Goal: Transaction & Acquisition: Purchase product/service

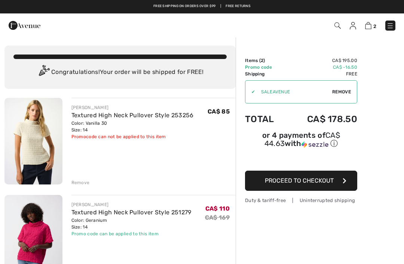
click at [19, 29] on img at bounding box center [25, 25] width 32 height 15
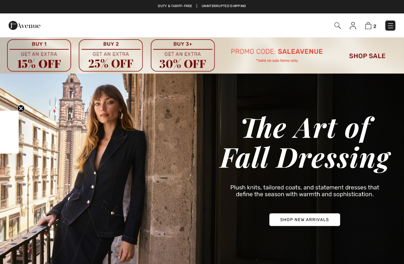
checkbox input "true"
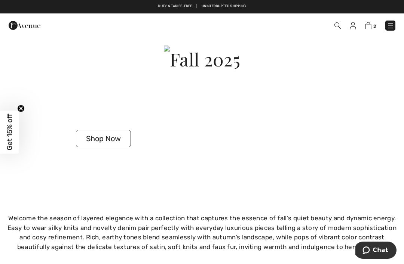
scroll to position [1218, 0]
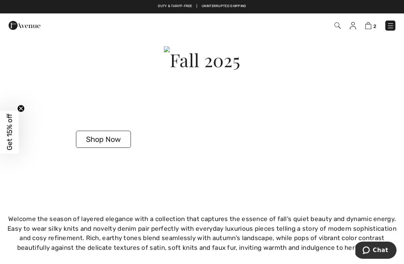
click at [100, 139] on button "Shop Now" at bounding box center [103, 139] width 55 height 17
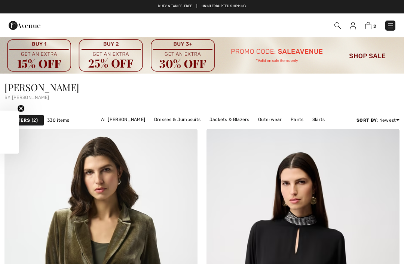
checkbox input "true"
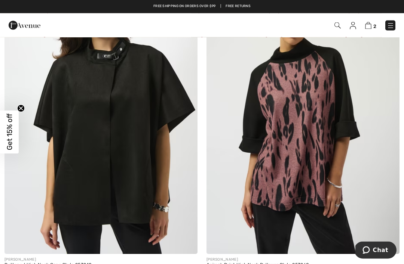
scroll to position [4352, 0]
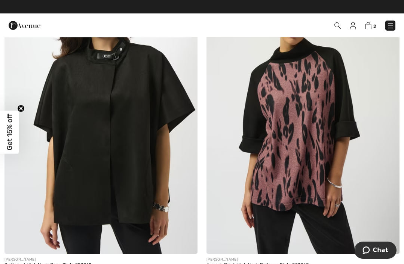
click at [305, 169] on img at bounding box center [302, 109] width 193 height 289
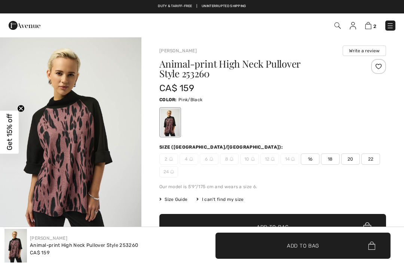
checkbox input "true"
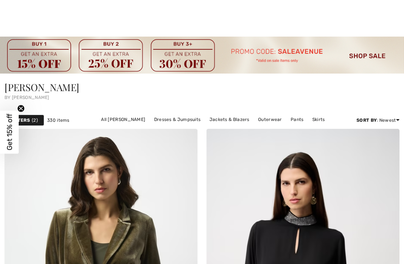
checkbox input "true"
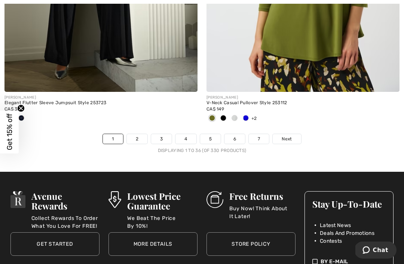
scroll to position [6061, 0]
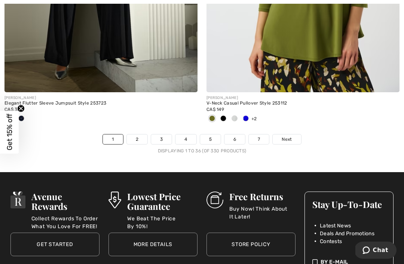
click at [138, 138] on link "2" at bounding box center [137, 140] width 21 height 10
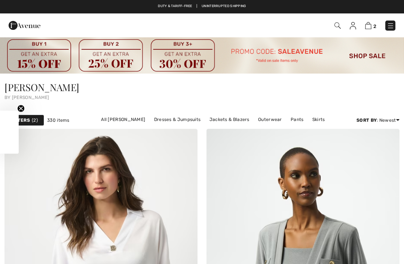
checkbox input "true"
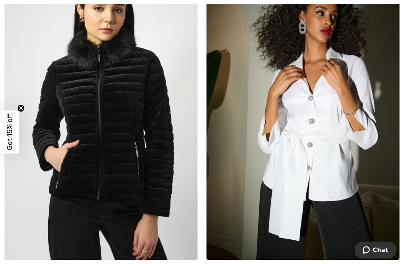
scroll to position [3620, 0]
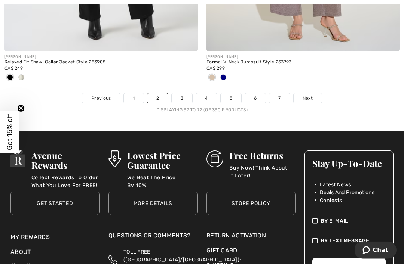
scroll to position [6174, 0]
click at [183, 95] on link "3" at bounding box center [182, 98] width 21 height 10
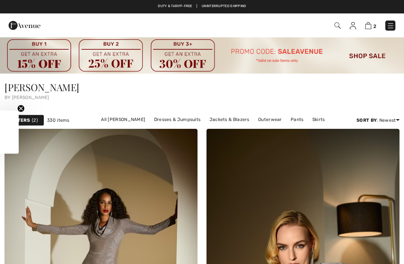
checkbox input "true"
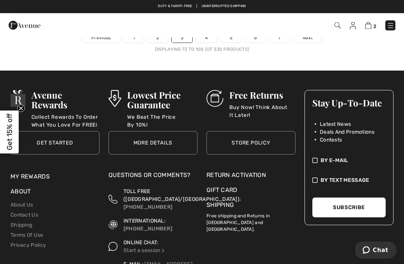
scroll to position [6208, 0]
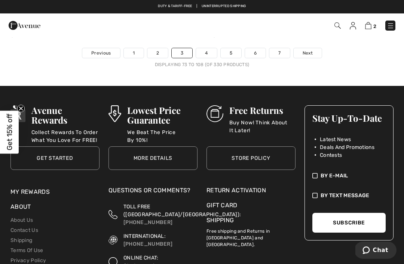
click at [208, 52] on link "4" at bounding box center [206, 53] width 21 height 10
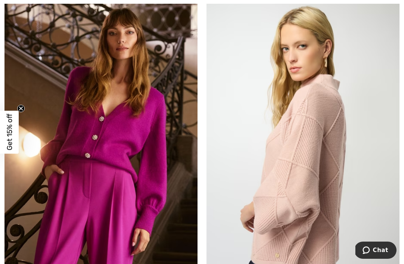
scroll to position [1098, 0]
click at [312, 192] on img at bounding box center [302, 144] width 193 height 289
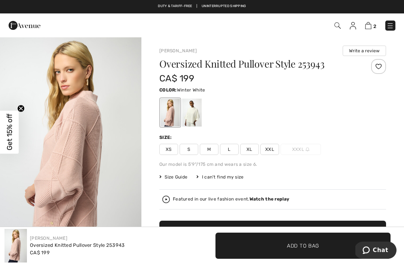
click at [196, 117] on div at bounding box center [191, 113] width 19 height 28
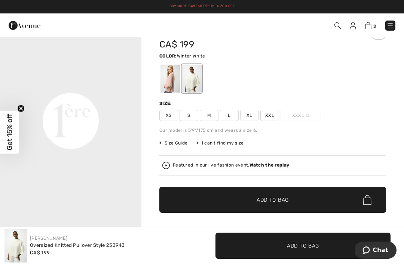
scroll to position [412, 0]
click at [176, 146] on span "Size Guide" at bounding box center [173, 143] width 28 height 7
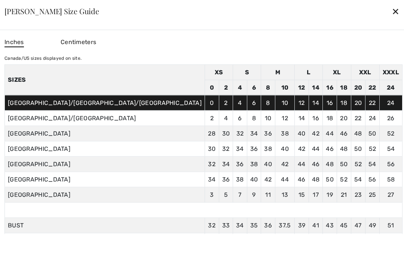
click at [38, 205] on div at bounding box center [202, 132] width 404 height 264
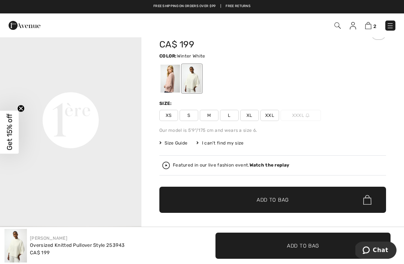
click at [225, 119] on span "L" at bounding box center [229, 115] width 19 height 11
click at [263, 209] on span "✔ Added to Bag Add to Bag" at bounding box center [272, 200] width 227 height 26
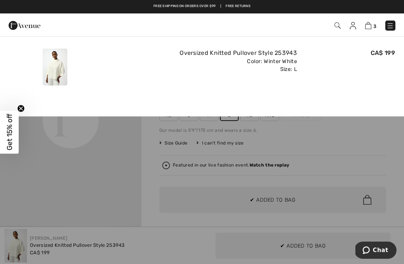
scroll to position [0, 0]
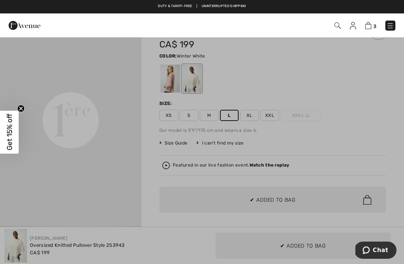
click at [338, 142] on div at bounding box center [202, 132] width 404 height 264
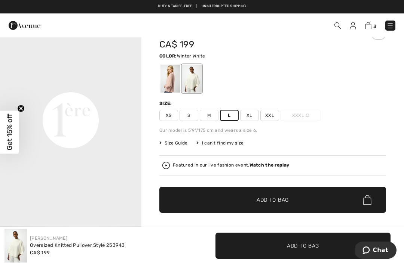
click at [169, 84] on div at bounding box center [169, 79] width 19 height 28
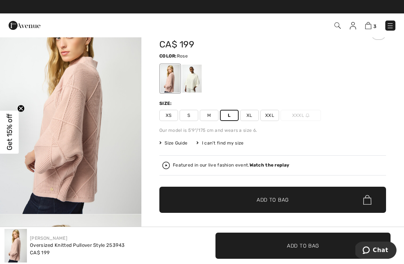
click at [241, 208] on span "✔ Added to Bag Add to Bag" at bounding box center [272, 200] width 227 height 26
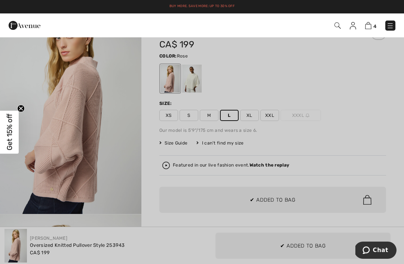
click at [44, 172] on div at bounding box center [202, 132] width 404 height 264
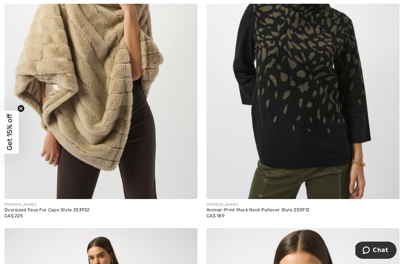
scroll to position [4958, 0]
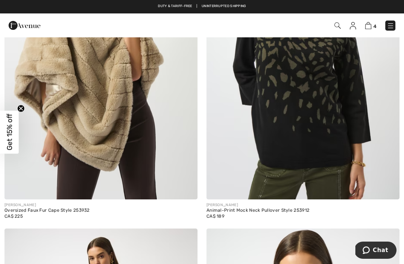
click at [317, 124] on img at bounding box center [302, 54] width 193 height 289
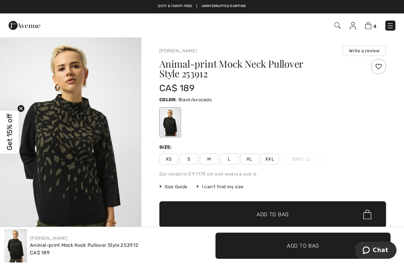
click at [230, 160] on span "L" at bounding box center [229, 159] width 19 height 11
click at [306, 211] on span "✔ Added to Bag Add to Bag" at bounding box center [272, 215] width 227 height 26
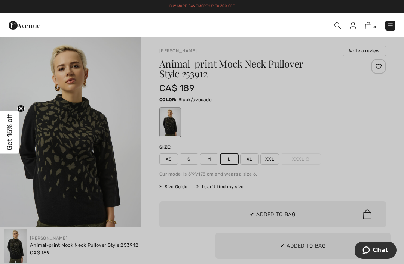
click at [359, 148] on div at bounding box center [202, 132] width 404 height 264
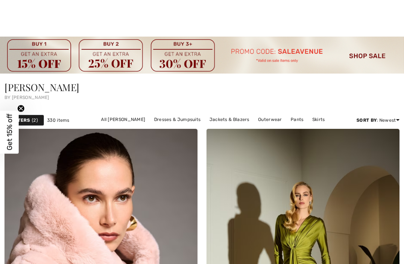
checkbox input "true"
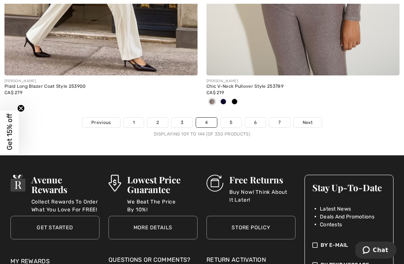
scroll to position [6052, 0]
click at [235, 118] on link "5" at bounding box center [231, 123] width 21 height 10
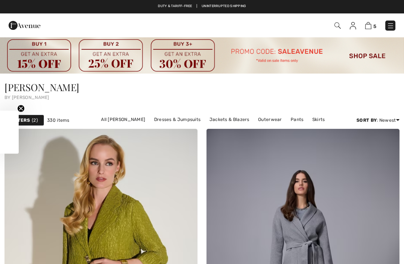
checkbox input "true"
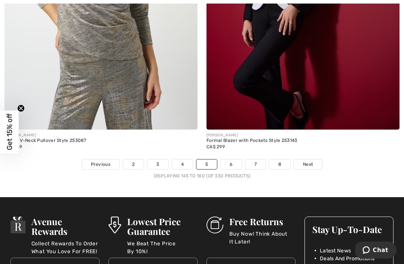
scroll to position [5999, 0]
click at [231, 160] on link "6" at bounding box center [231, 165] width 21 height 10
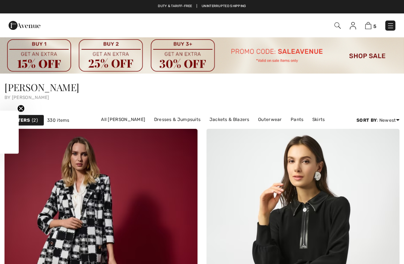
checkbox input "true"
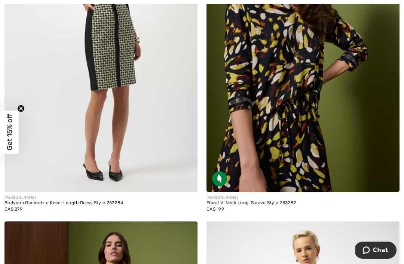
scroll to position [4359, 0]
